Goal: Book appointment/travel/reservation

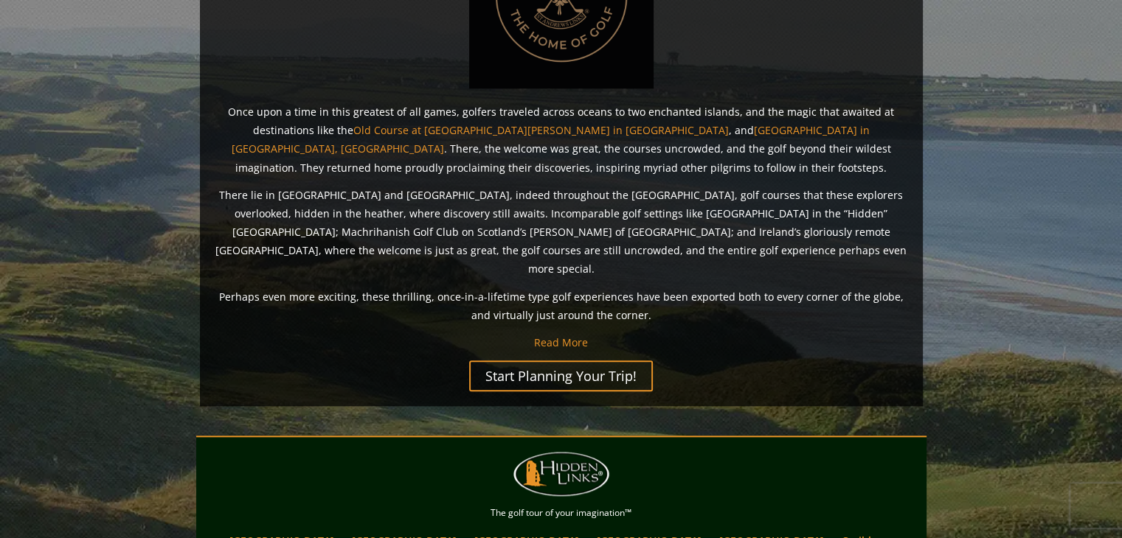
scroll to position [1069, 0]
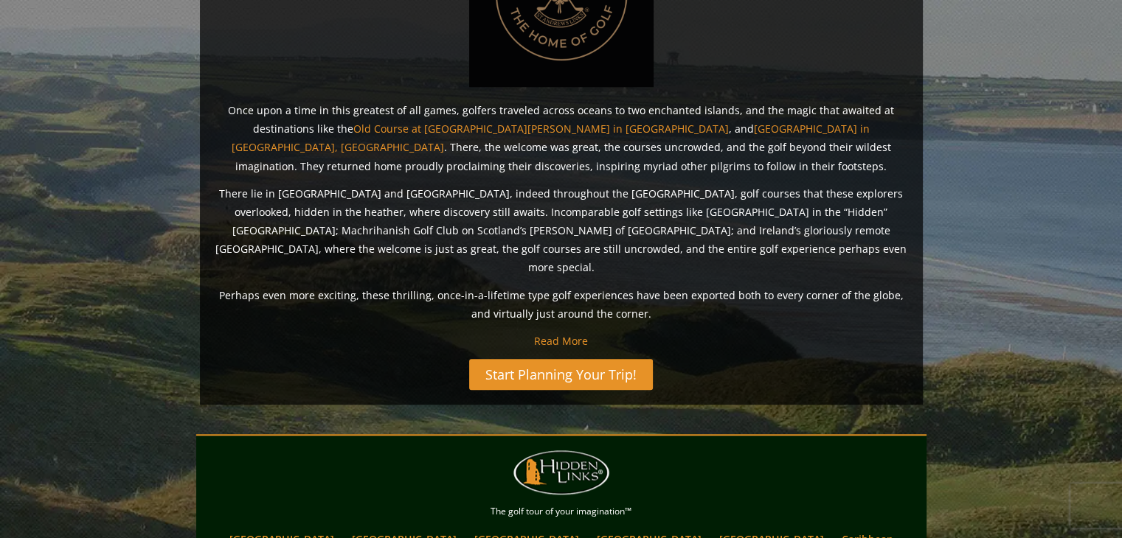
click at [556, 359] on link "Start Planning Your Trip!" at bounding box center [561, 374] width 184 height 31
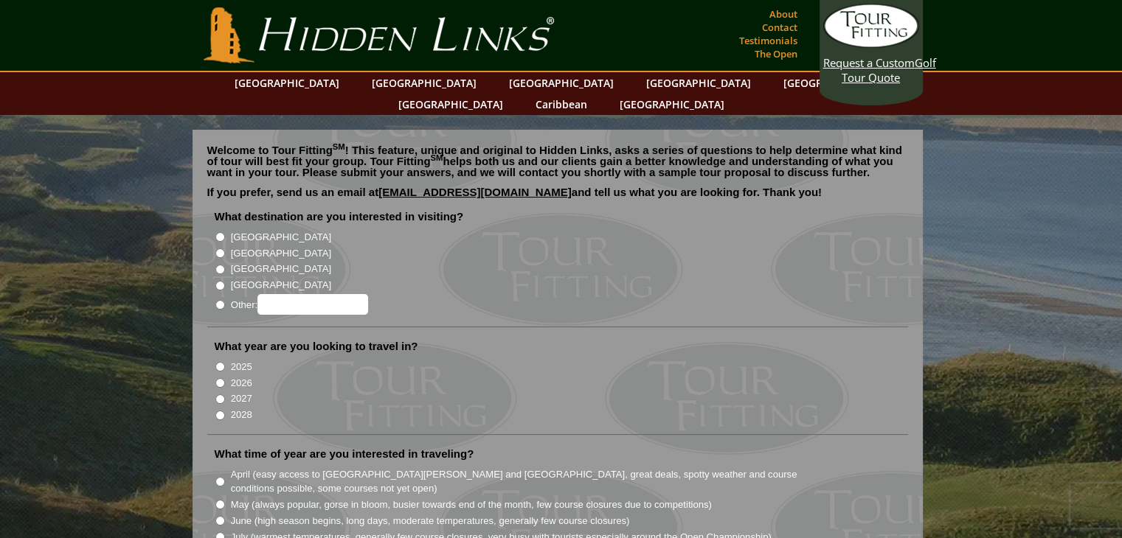
click at [215, 244] on li "[GEOGRAPHIC_DATA]" at bounding box center [564, 252] width 698 height 16
click at [216, 249] on input "[GEOGRAPHIC_DATA]" at bounding box center [220, 254] width 10 height 10
radio input "true"
click at [218, 232] on input "[GEOGRAPHIC_DATA]" at bounding box center [220, 237] width 10 height 10
radio input "true"
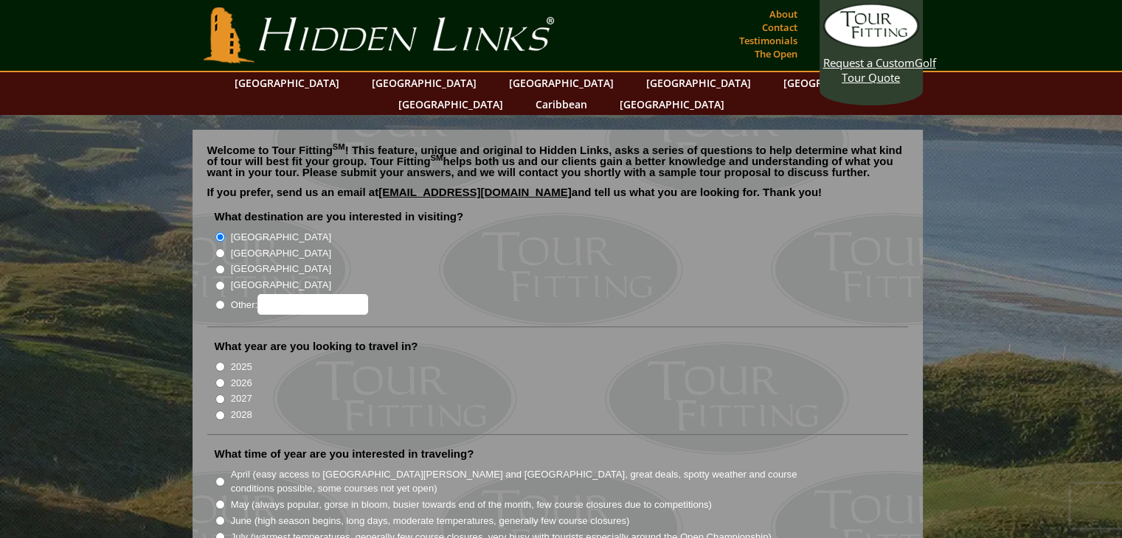
click at [221, 249] on input "[GEOGRAPHIC_DATA]" at bounding box center [220, 254] width 10 height 10
radio input "true"
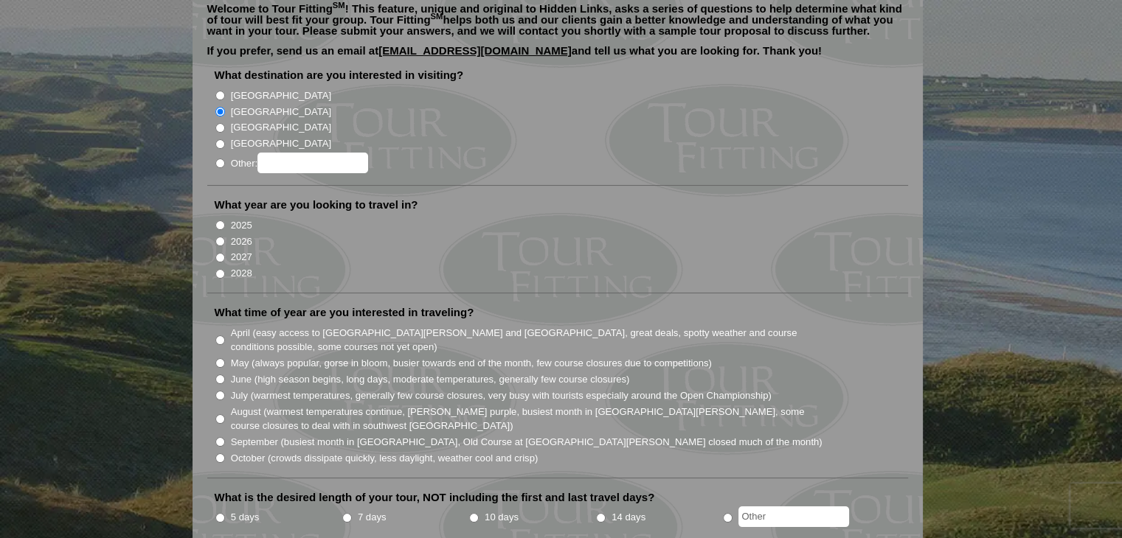
scroll to position [142, 0]
click at [217, 237] on input "2026" at bounding box center [220, 242] width 10 height 10
radio input "true"
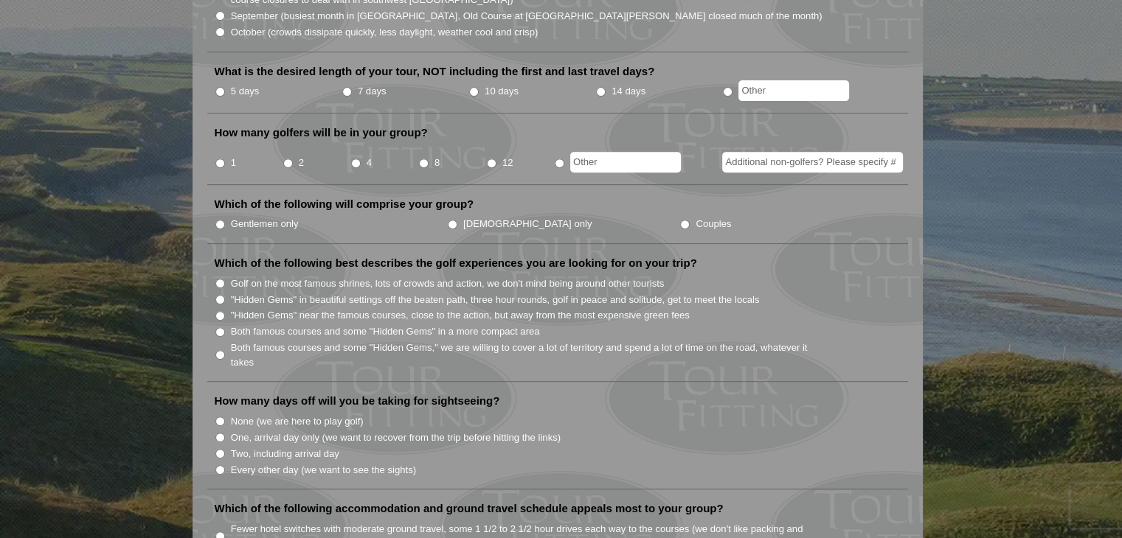
scroll to position [572, 0]
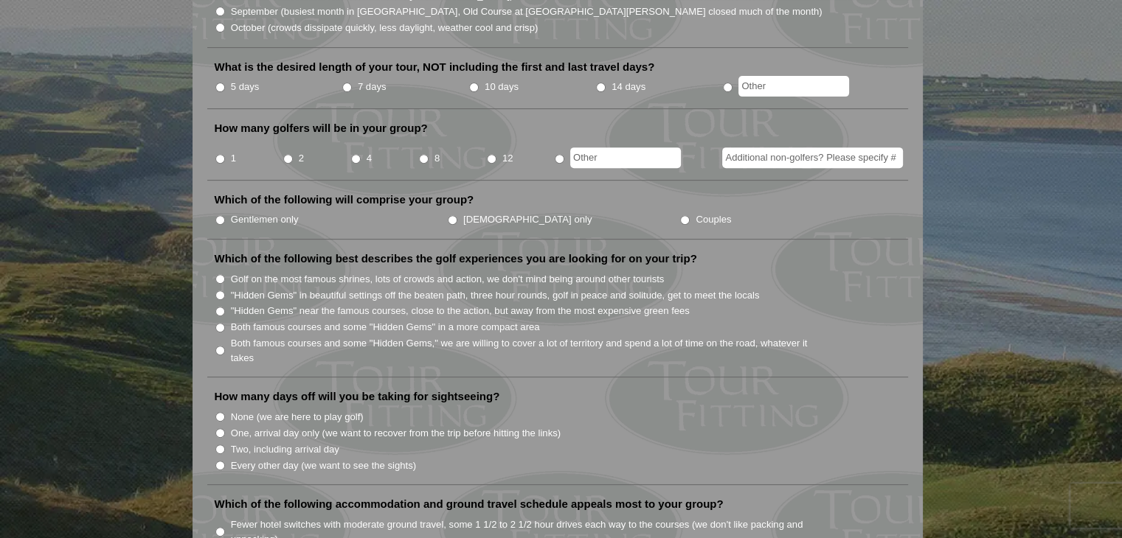
click at [219, 323] on input "Both famous courses and some "Hidden Gems" in a more compact area" at bounding box center [220, 328] width 10 height 10
radio input "true"
click at [264, 212] on label "Gentlemen only" at bounding box center [265, 219] width 68 height 15
click at [225, 215] on input "Gentlemen only" at bounding box center [220, 220] width 10 height 10
radio input "true"
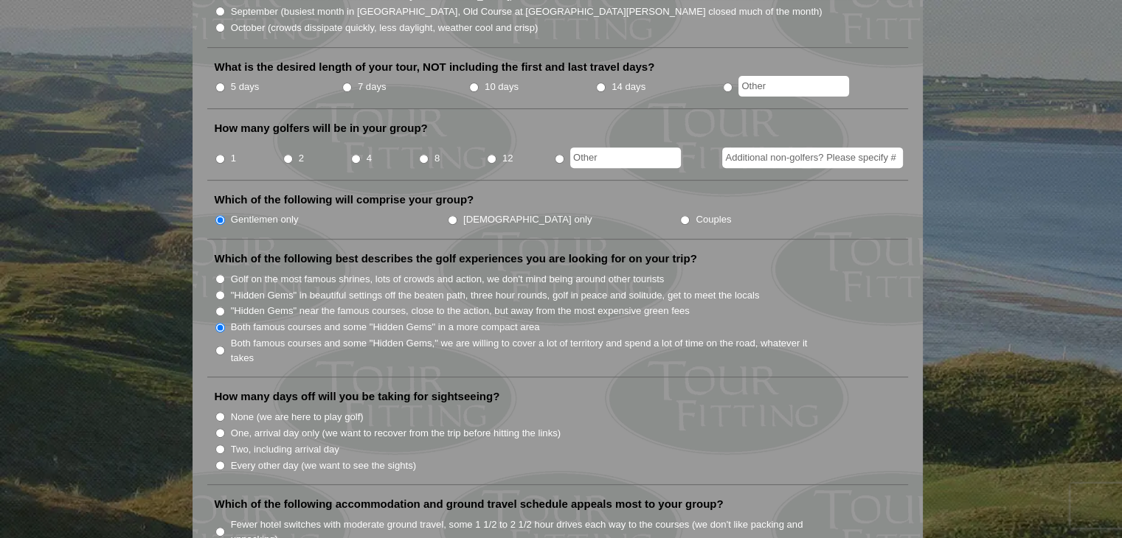
click at [354, 154] on input "4" at bounding box center [356, 159] width 10 height 10
radio input "true"
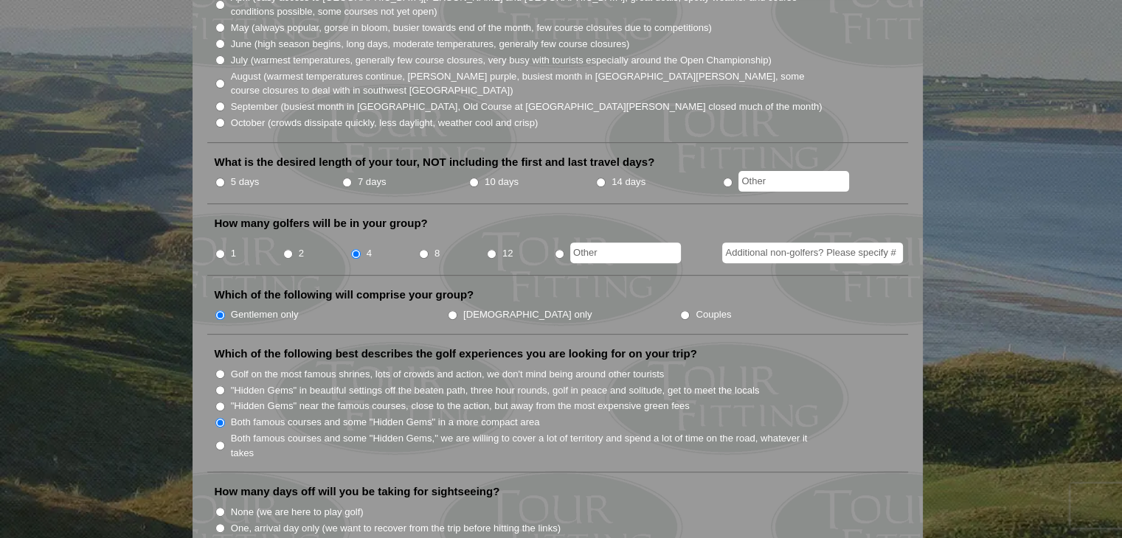
scroll to position [474, 0]
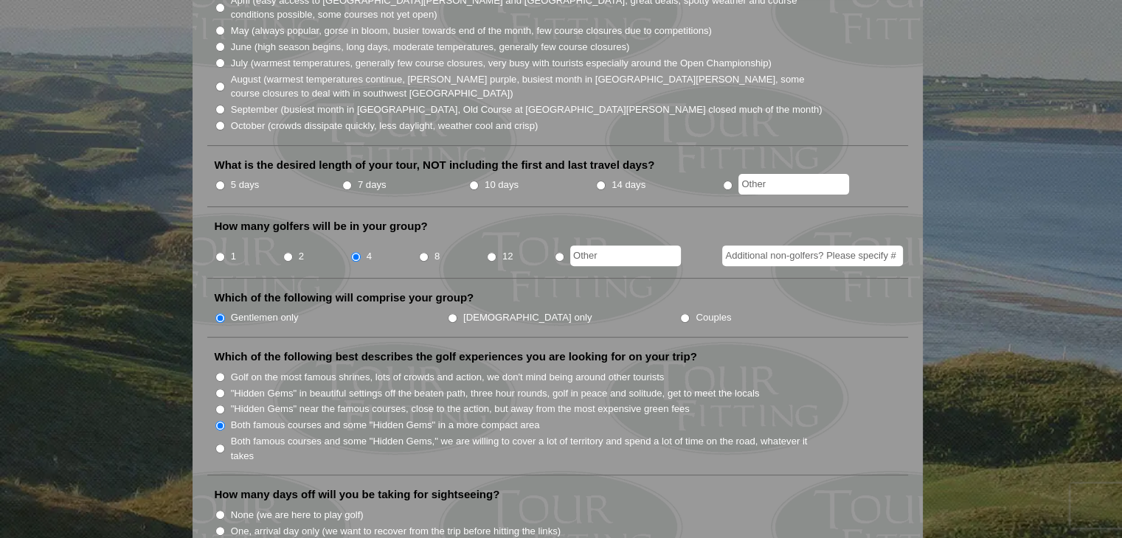
click at [345, 181] on input "7 days" at bounding box center [347, 186] width 10 height 10
radio input "true"
click at [224, 176] on li "5 days" at bounding box center [278, 185] width 127 height 18
click at [215, 181] on input "5 days" at bounding box center [220, 186] width 10 height 10
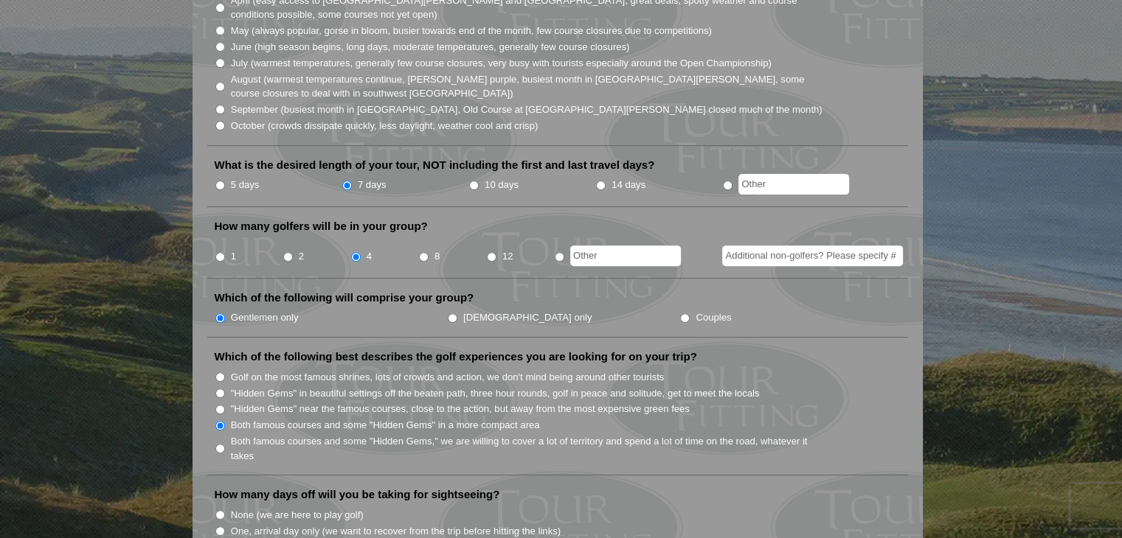
radio input "true"
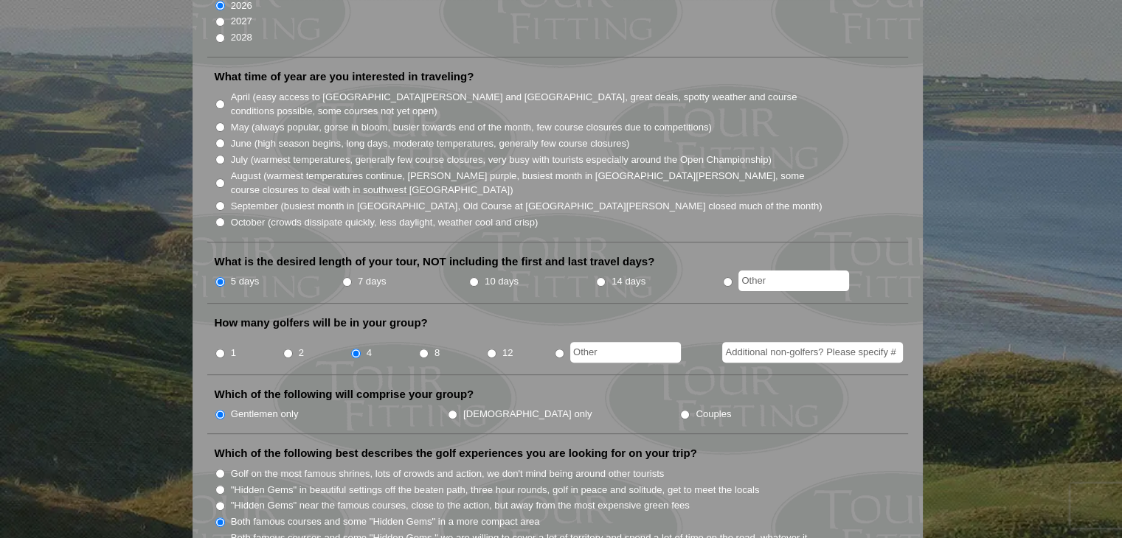
scroll to position [376, 0]
click at [221, 101] on input "April (easy access to St. Andrews and Ballybunion, great deals, spotty weather …" at bounding box center [220, 106] width 10 height 10
radio input "true"
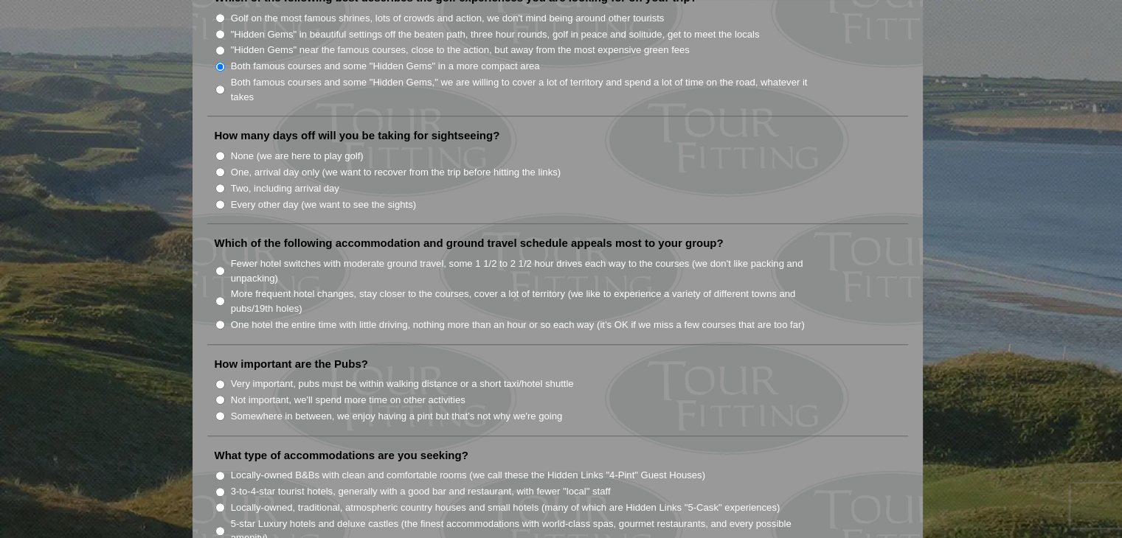
scroll to position [835, 0]
click at [218, 150] on input "None (we are here to play golf)" at bounding box center [220, 155] width 10 height 10
radio input "true"
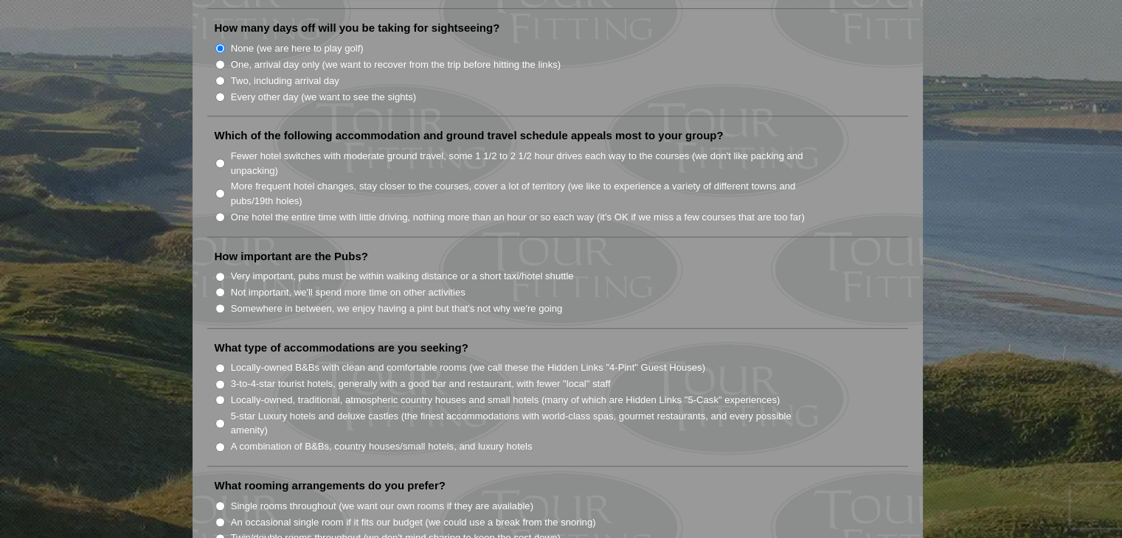
scroll to position [946, 0]
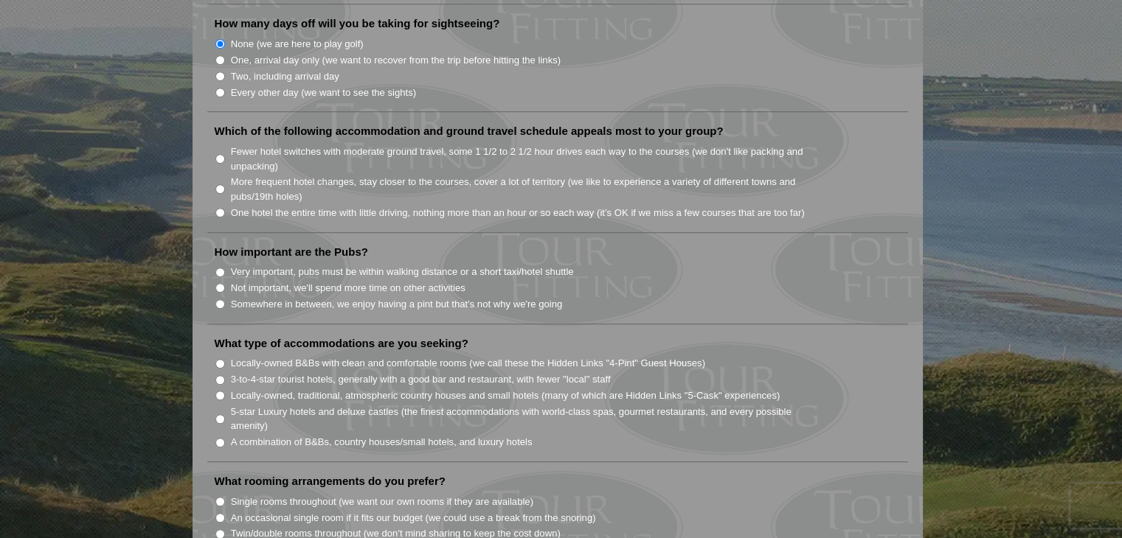
click at [223, 154] on input "Fewer hotel switches with moderate ground travel, some 1 1/2 to 2 1/2 hour driv…" at bounding box center [220, 159] width 10 height 10
radio input "true"
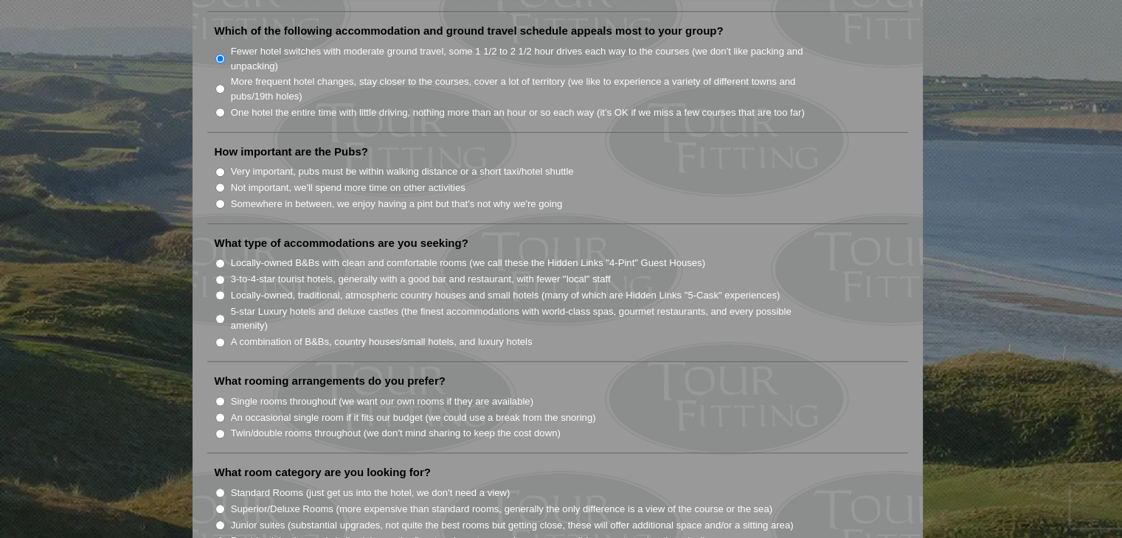
scroll to position [1047, 0]
click at [218, 198] on input "Somewhere in between, we enjoy having a pint but that's not why we're going" at bounding box center [220, 203] width 10 height 10
radio input "true"
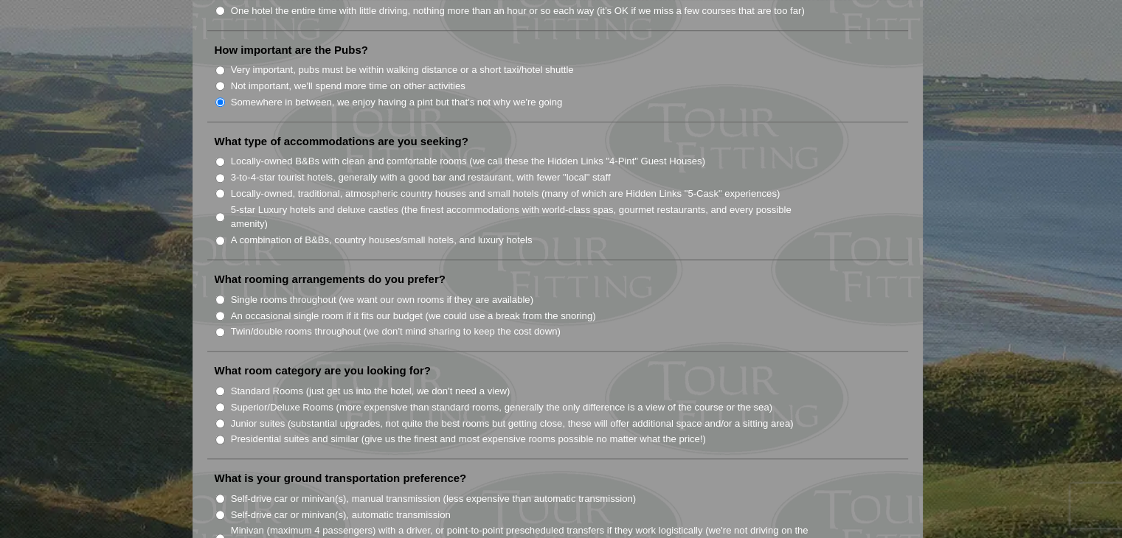
scroll to position [1154, 0]
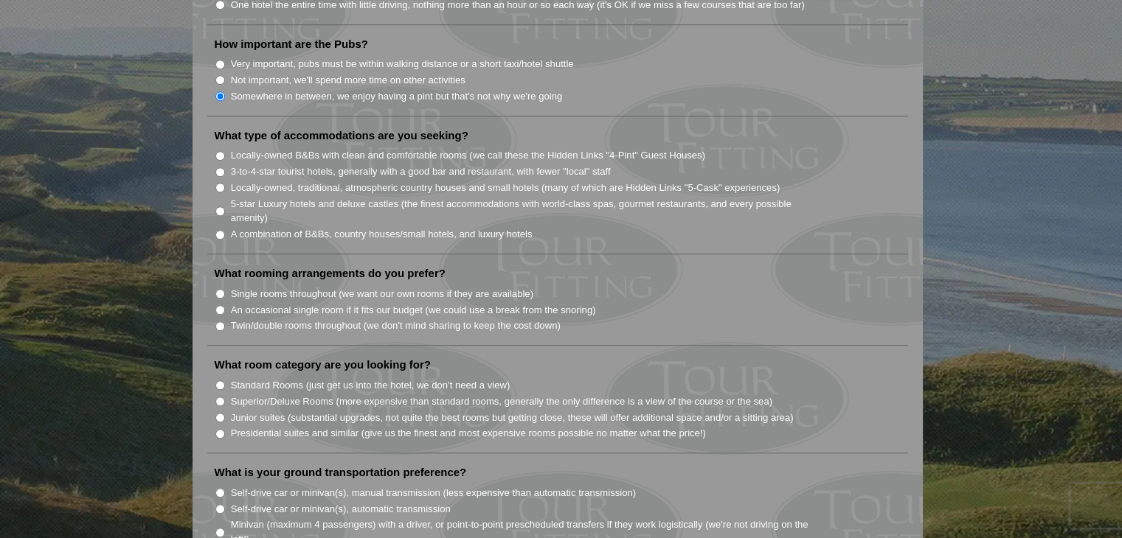
click at [215, 195] on li "5-star Luxury hotels and deluxe castles (the finest accommodations with world-c…" at bounding box center [564, 210] width 698 height 30
click at [218, 183] on input "Locally-owned, traditional, atmospheric country houses and small hotels (many o…" at bounding box center [220, 188] width 10 height 10
radio input "true"
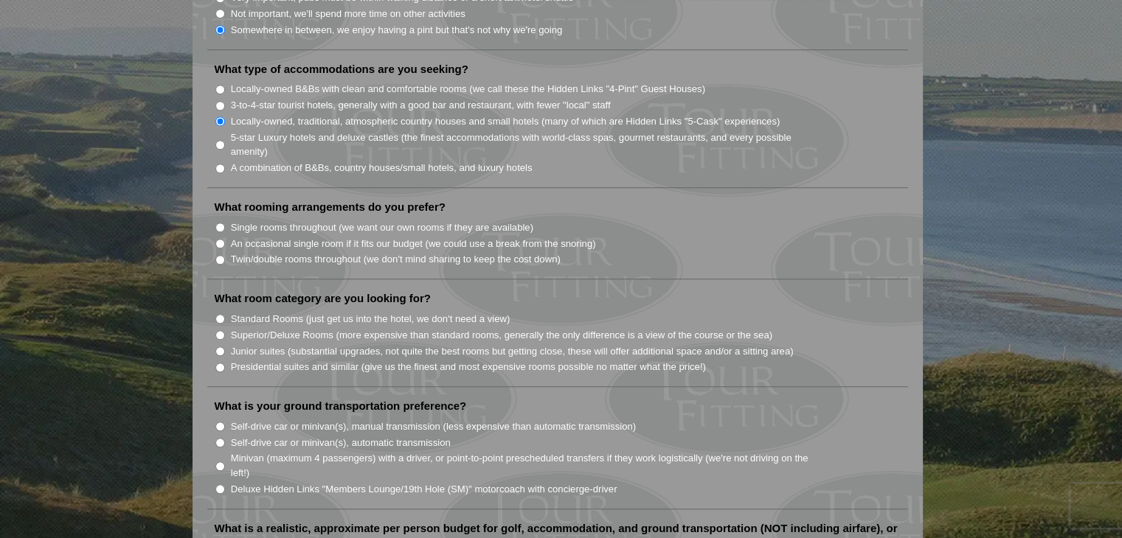
scroll to position [1223, 0]
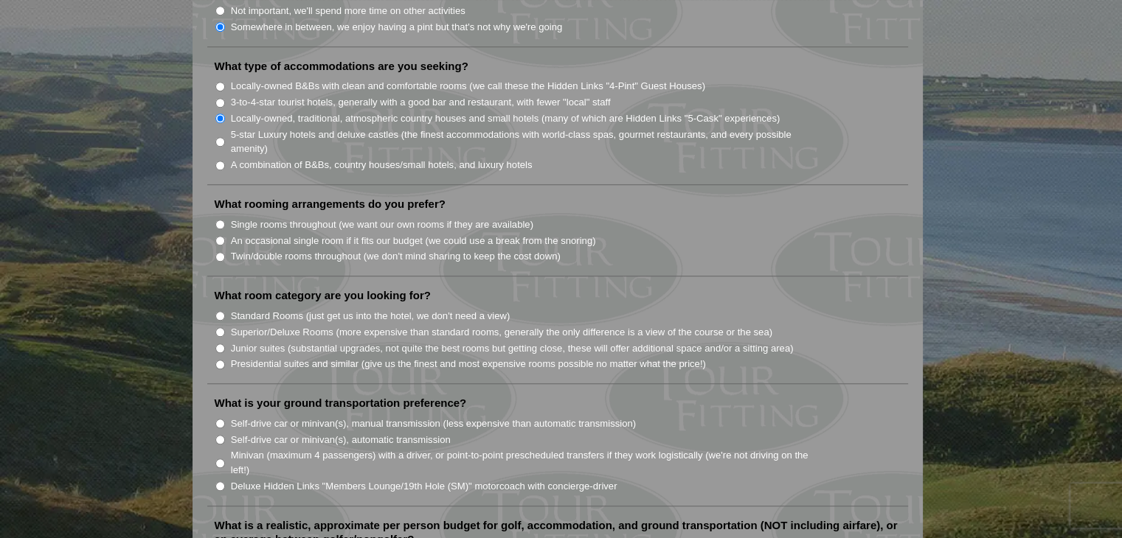
click at [212, 229] on li "What rooming arrangements do you prefer? Single rooms throughout (we want our o…" at bounding box center [557, 237] width 701 height 80
click at [219, 252] on input "Twin/double rooms throughout (we don't mind sharing to keep the cost down)" at bounding box center [220, 257] width 10 height 10
radio input "true"
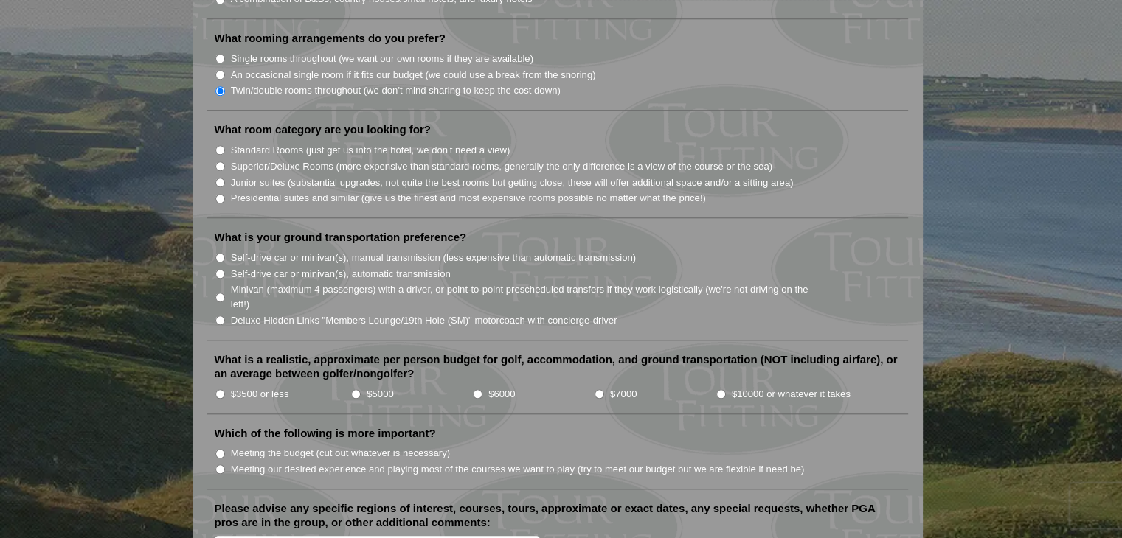
scroll to position [1390, 0]
click at [223, 145] on input "Standard Rooms (just get us into the hotel, we don't need a view)" at bounding box center [220, 150] width 10 height 10
radio input "true"
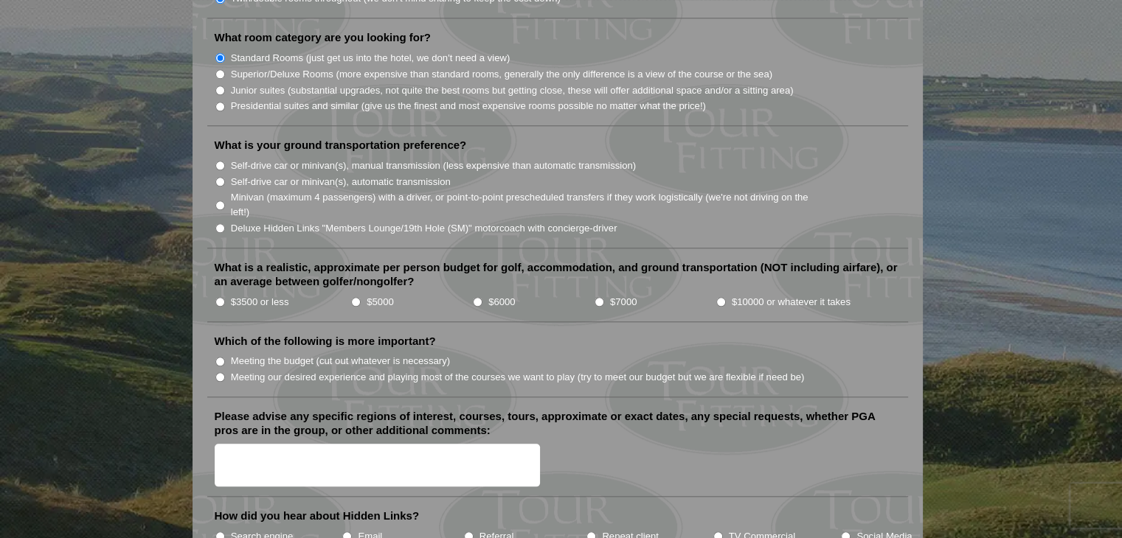
scroll to position [1485, 0]
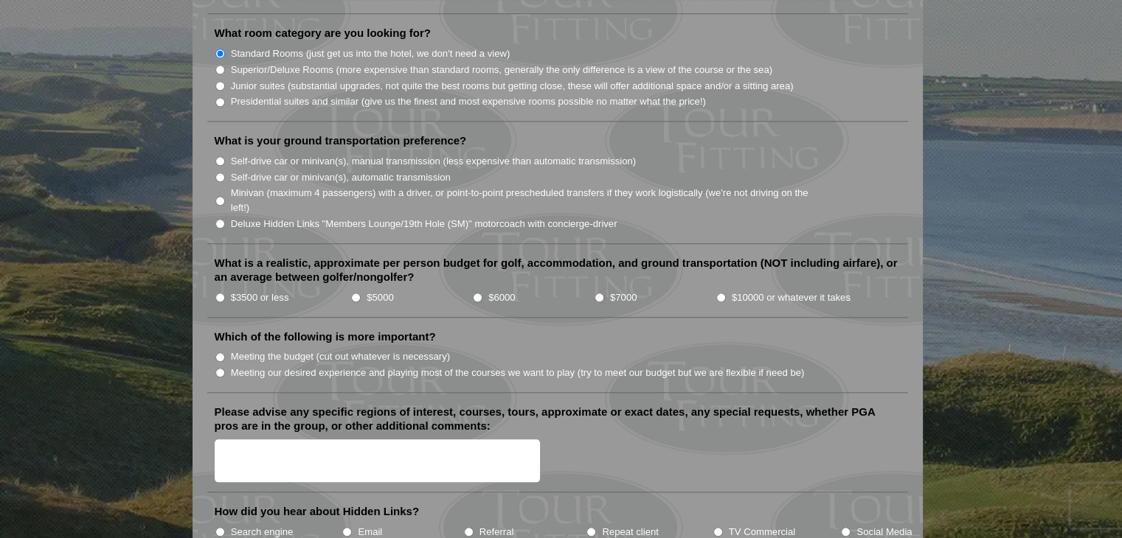
click at [207, 133] on li "What is your ground transportation preference? Self-drive car or minivan(s), ma…" at bounding box center [557, 188] width 701 height 111
click at [221, 156] on input "Self-drive car or minivan(s), manual transmission (less expensive than automati…" at bounding box center [220, 161] width 10 height 10
radio input "true"
click at [221, 353] on input "Meeting the budget (cut out whatever is necessary)" at bounding box center [220, 358] width 10 height 10
radio input "true"
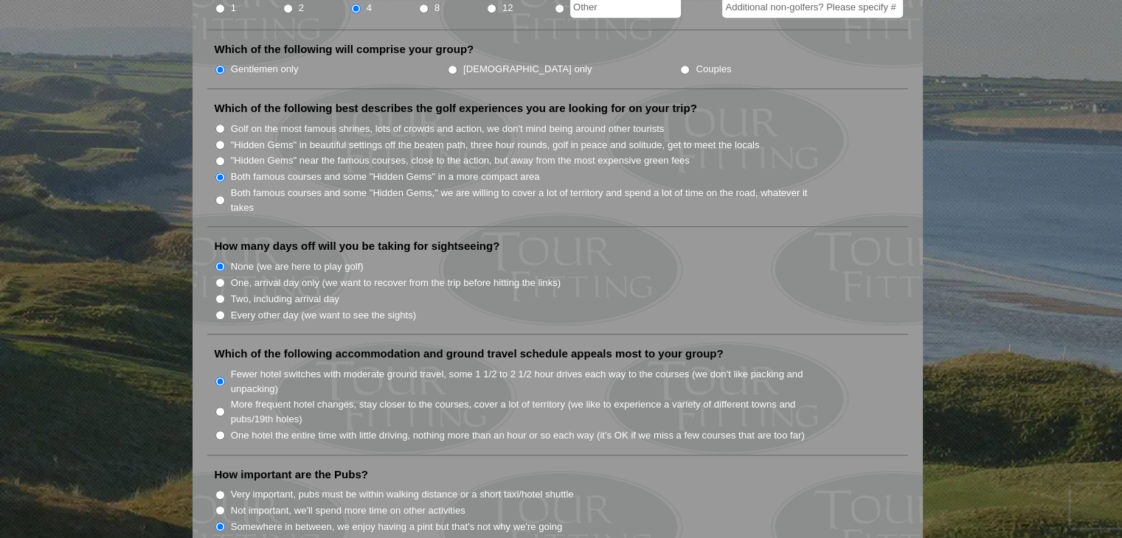
scroll to position [0, 0]
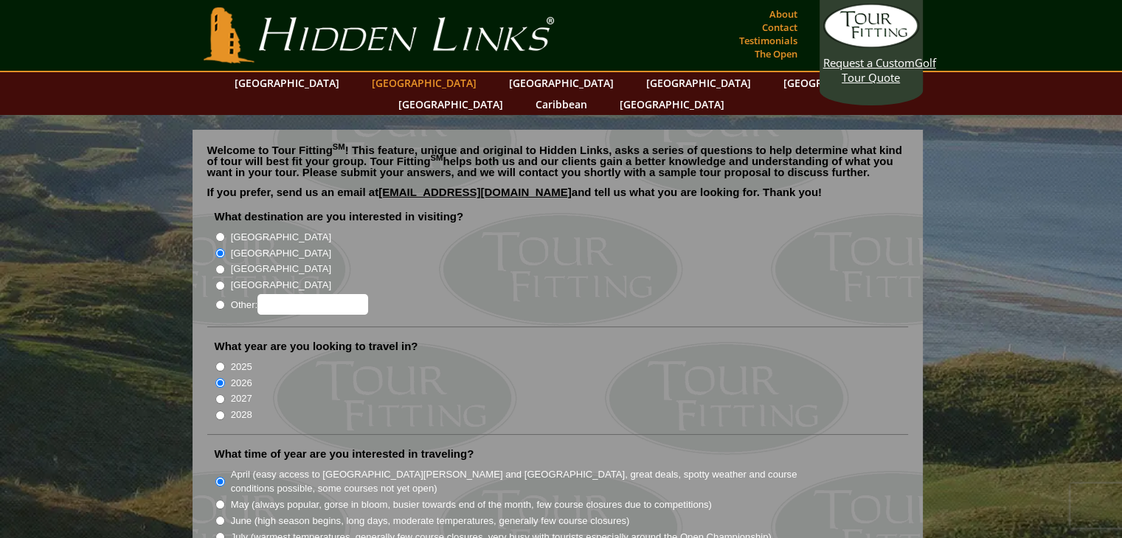
click at [413, 83] on link "[GEOGRAPHIC_DATA]" at bounding box center [423, 82] width 119 height 21
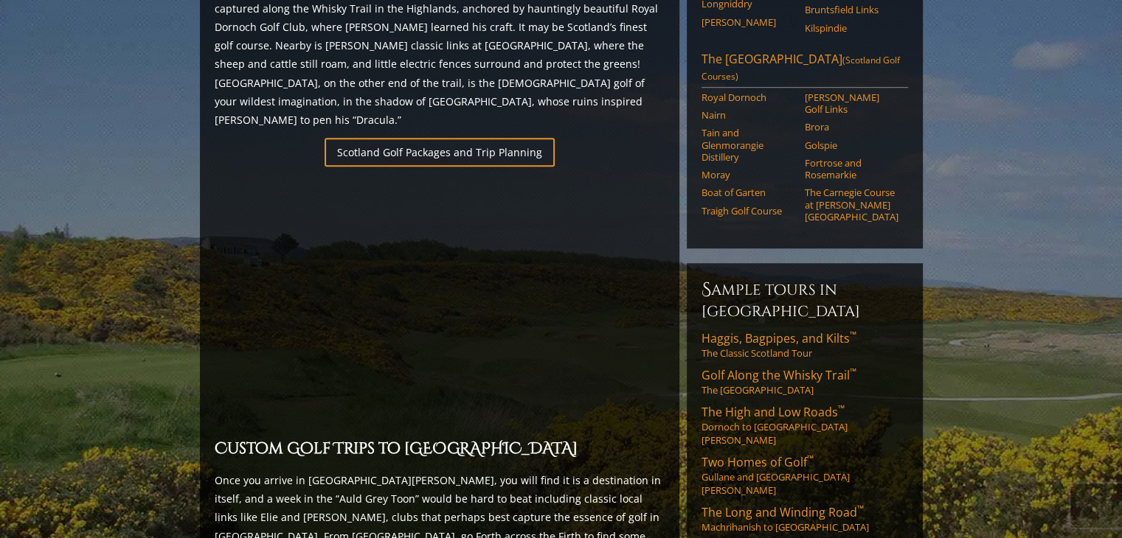
scroll to position [976, 0]
